Goal: Task Accomplishment & Management: Manage account settings

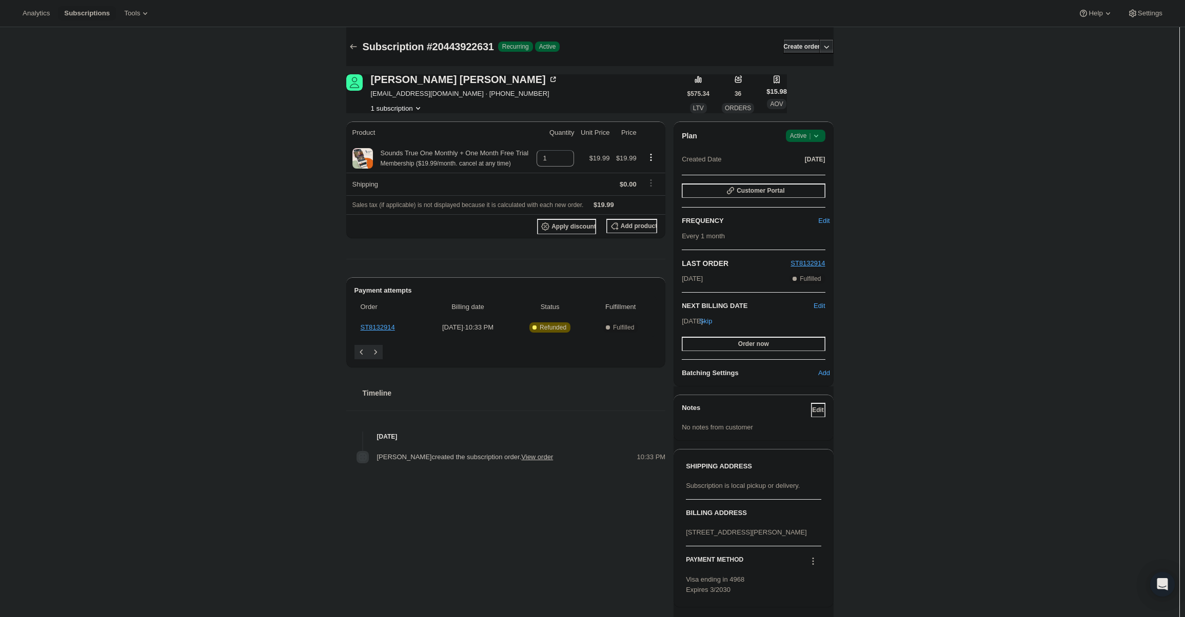
click at [809, 136] on span "Active |" at bounding box center [805, 136] width 31 height 10
click at [807, 164] on ul "Pause subscription Cancel subscription" at bounding box center [808, 165] width 64 height 34
click at [805, 172] on span "Cancel subscription" at bounding box center [809, 174] width 58 height 8
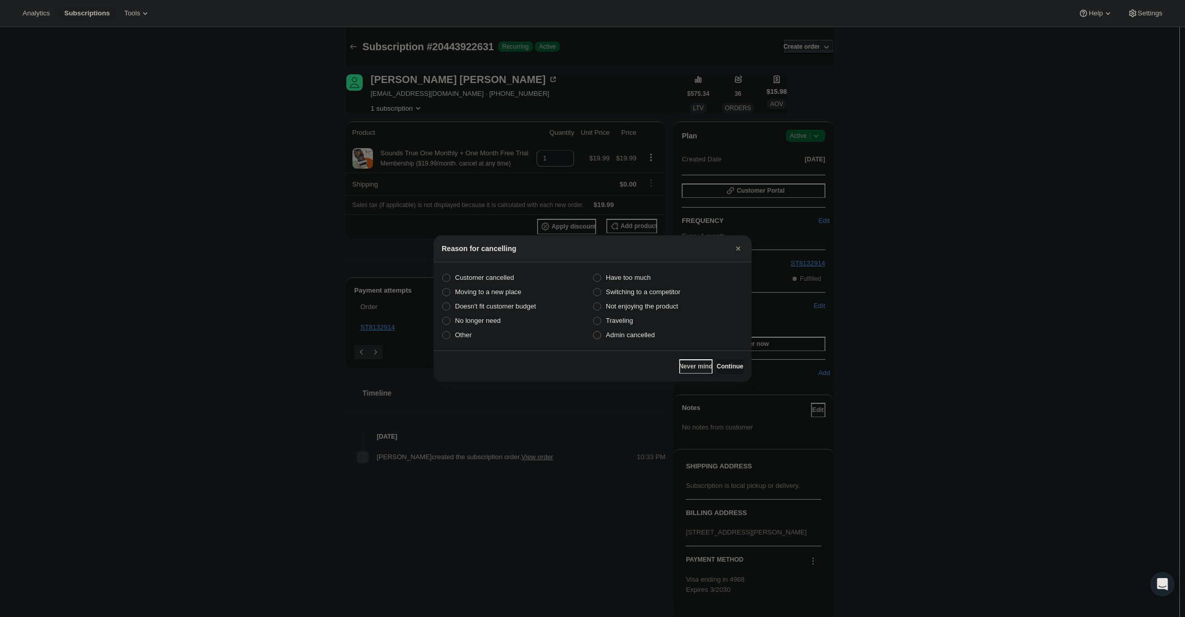
click at [663, 333] on label "Admin cancelled" at bounding box center [667, 335] width 151 height 14
click at [593, 332] on input "Admin cancelled" at bounding box center [593, 331] width 1 height 1
radio input "true"
click at [723, 360] on button "Continue" at bounding box center [729, 367] width 27 height 14
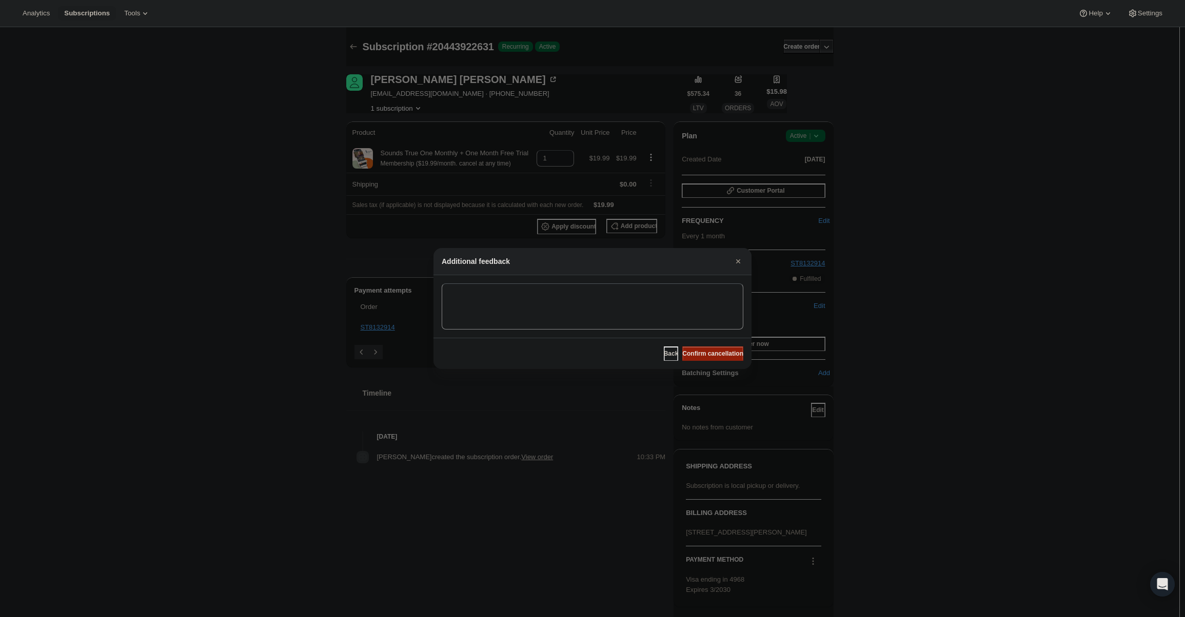
click at [716, 353] on span "Confirm cancellation" at bounding box center [712, 354] width 61 height 8
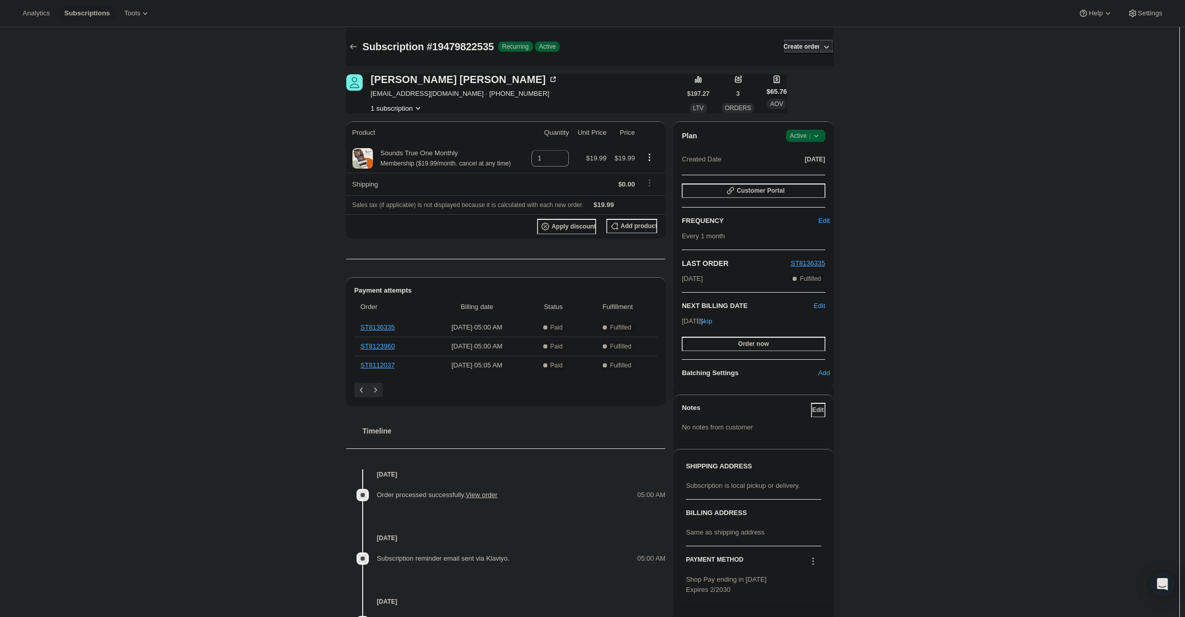
click at [801, 128] on div "Plan Success Active | Created Date [DATE] Customer Portal FREQUENCY Edit Every …" at bounding box center [752, 254] width 159 height 265
drag, startPoint x: 807, startPoint y: 135, endPoint x: 807, endPoint y: 142, distance: 6.2
click at [807, 135] on span "Active |" at bounding box center [805, 136] width 31 height 10
drag, startPoint x: 807, startPoint y: 142, endPoint x: 795, endPoint y: 177, distance: 37.5
click at [795, 177] on div "Pause subscription Cancel subscription" at bounding box center [808, 165] width 70 height 40
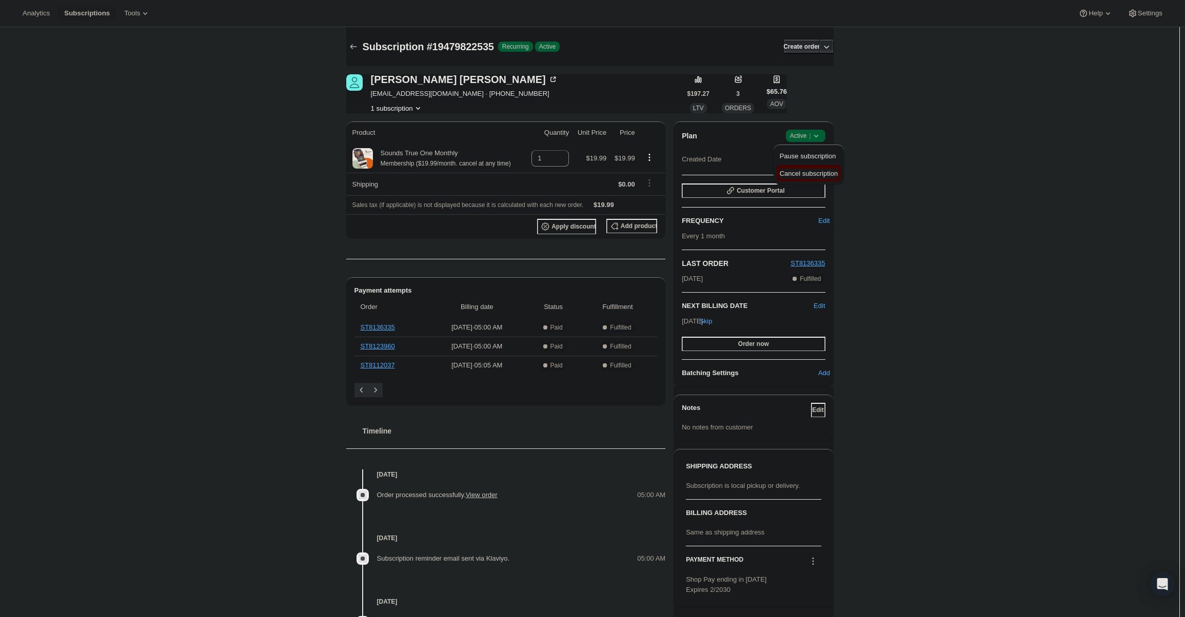
click at [795, 177] on span "Cancel subscription" at bounding box center [809, 174] width 58 height 8
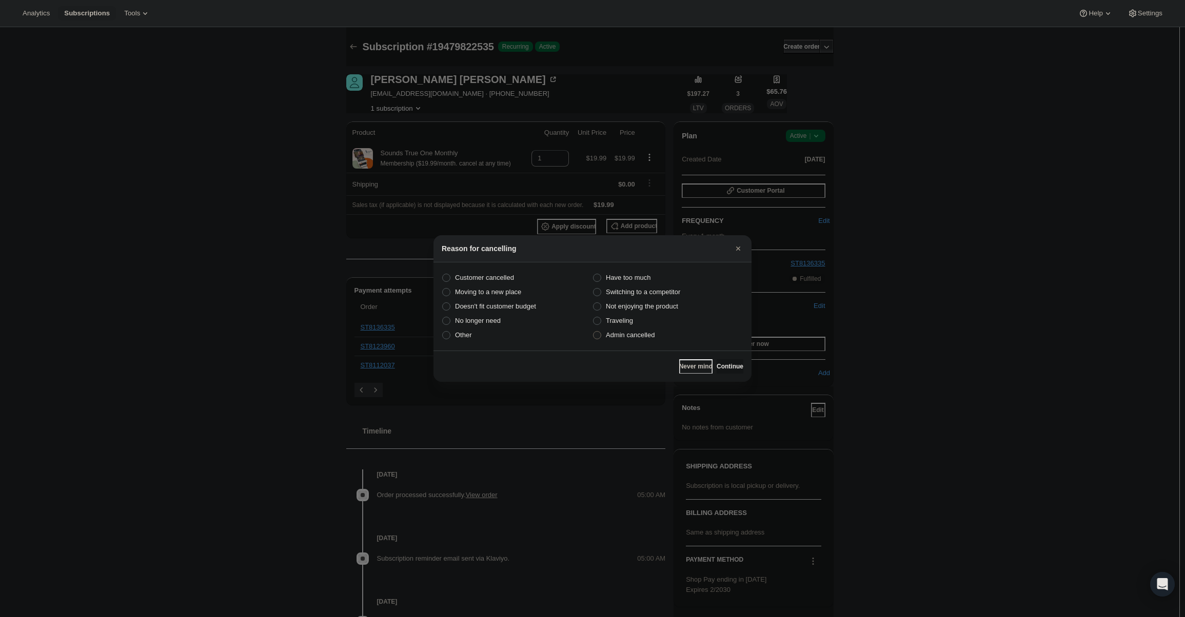
click at [654, 333] on label "Admin cancelled" at bounding box center [667, 335] width 151 height 14
click at [593, 332] on input "Admin cancelled" at bounding box center [593, 331] width 1 height 1
radio input "true"
click at [729, 360] on button "Continue" at bounding box center [729, 367] width 27 height 14
click at [716, 360] on button "Continue" at bounding box center [729, 367] width 27 height 14
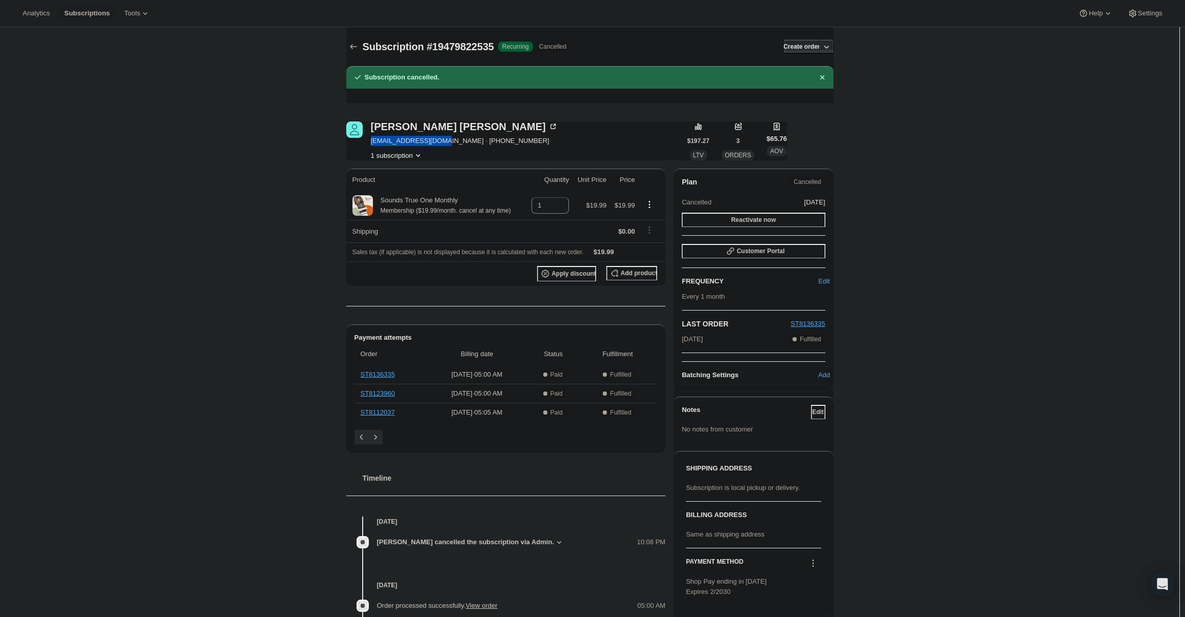
drag, startPoint x: 373, startPoint y: 141, endPoint x: 442, endPoint y: 146, distance: 69.5
click at [442, 146] on div "[PERSON_NAME] [EMAIL_ADDRESS][DOMAIN_NAME] · [PHONE_NUMBER] 1 subscription" at bounding box center [464, 141] width 187 height 39
copy span "[EMAIL_ADDRESS][DOMAIN_NAME]"
